Goal: Task Accomplishment & Management: Complete application form

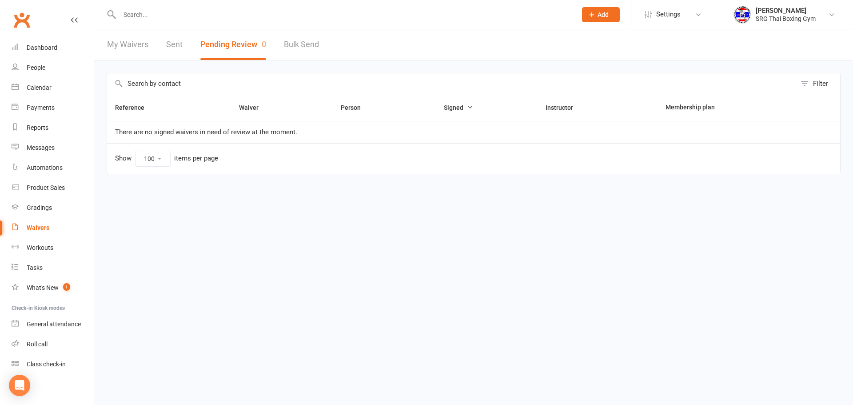
select select "100"
type input "brendon"
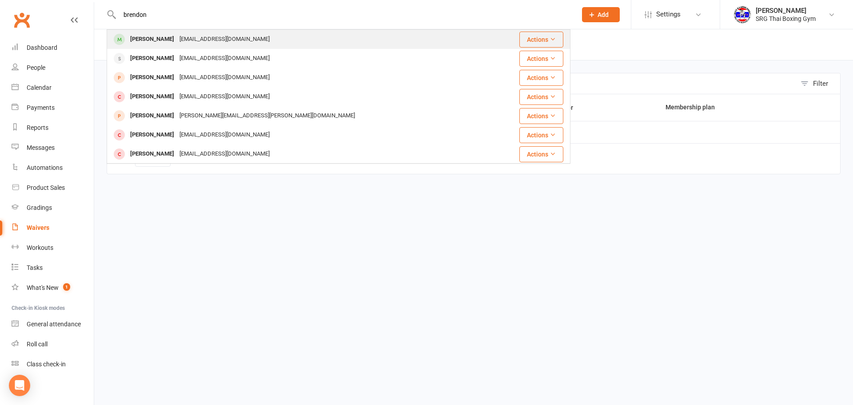
click at [178, 41] on div "[EMAIL_ADDRESS][DOMAIN_NAME]" at bounding box center [224, 39] width 95 height 13
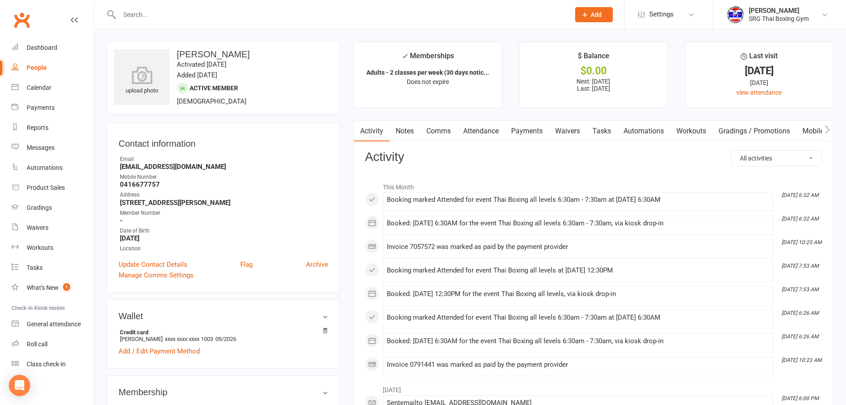
click at [574, 126] on link "Waivers" at bounding box center [567, 131] width 37 height 20
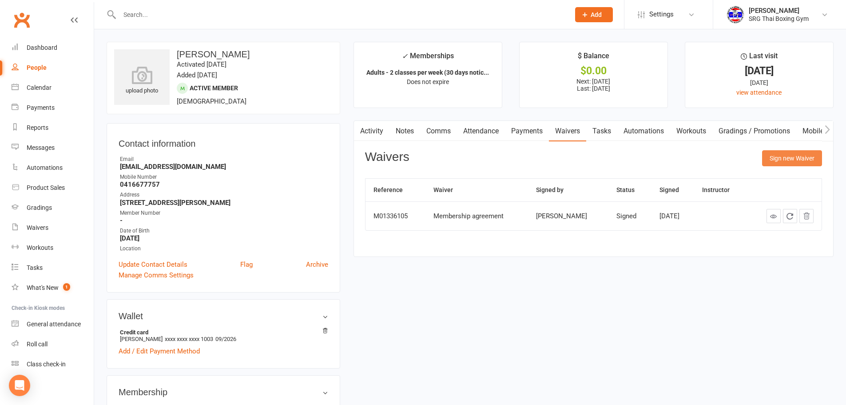
click at [802, 150] on button "Sign new Waiver" at bounding box center [792, 158] width 60 height 16
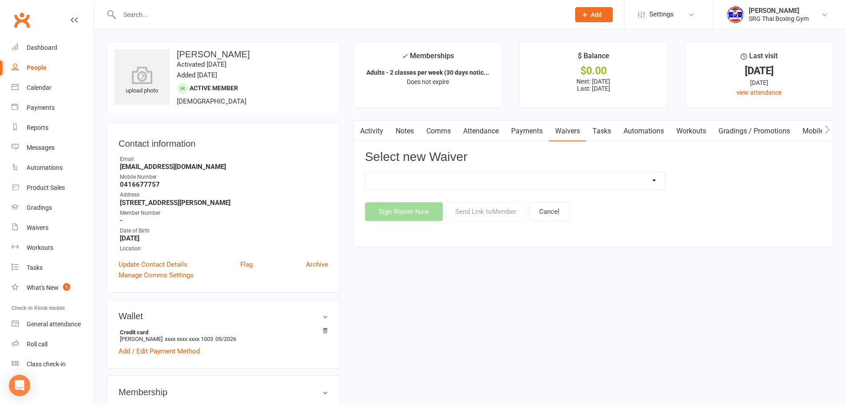
click at [535, 183] on select "Membership agreement Membership cancellation form Membership hold form New paym…" at bounding box center [514, 180] width 299 height 18
select select "12440"
click at [365, 171] on select "Membership agreement Membership cancellation form Membership hold form New paym…" at bounding box center [514, 180] width 299 height 18
click at [487, 214] on button "Send Link to Member" at bounding box center [486, 211] width 82 height 19
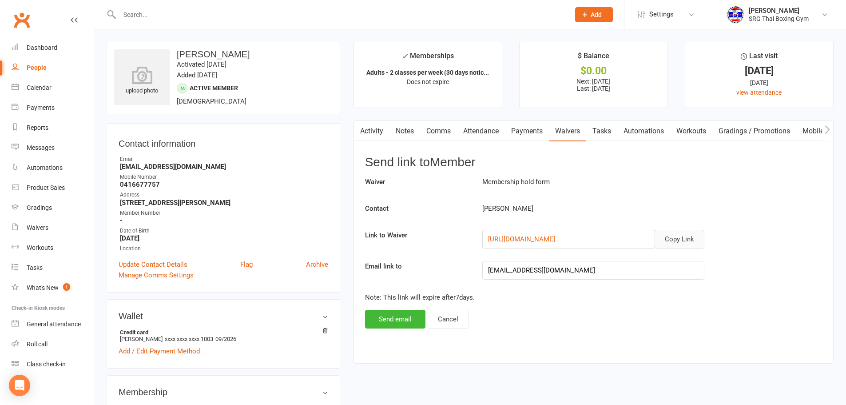
click at [673, 231] on button "Copy Link" at bounding box center [680, 239] width 50 height 19
